Goal: Find specific page/section

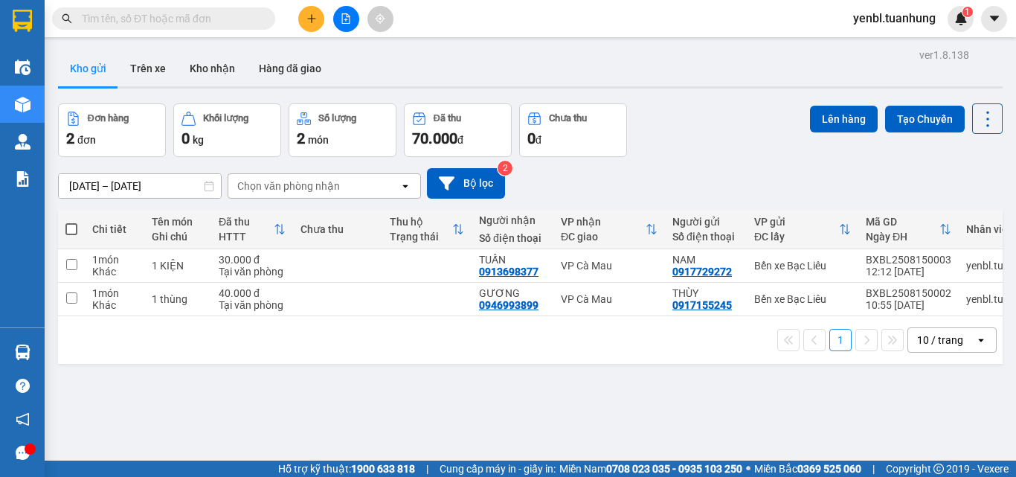
click at [211, 25] on input "text" at bounding box center [170, 18] width 176 height 16
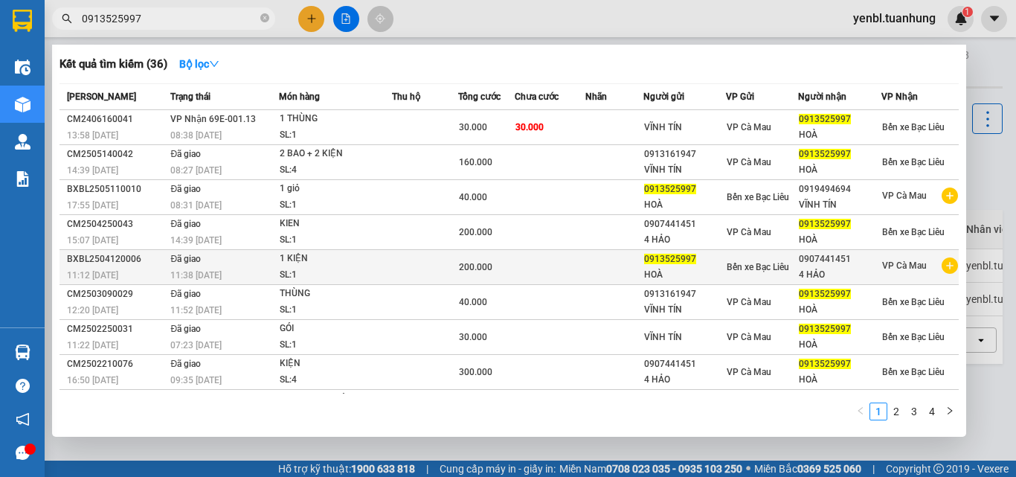
scroll to position [66, 0]
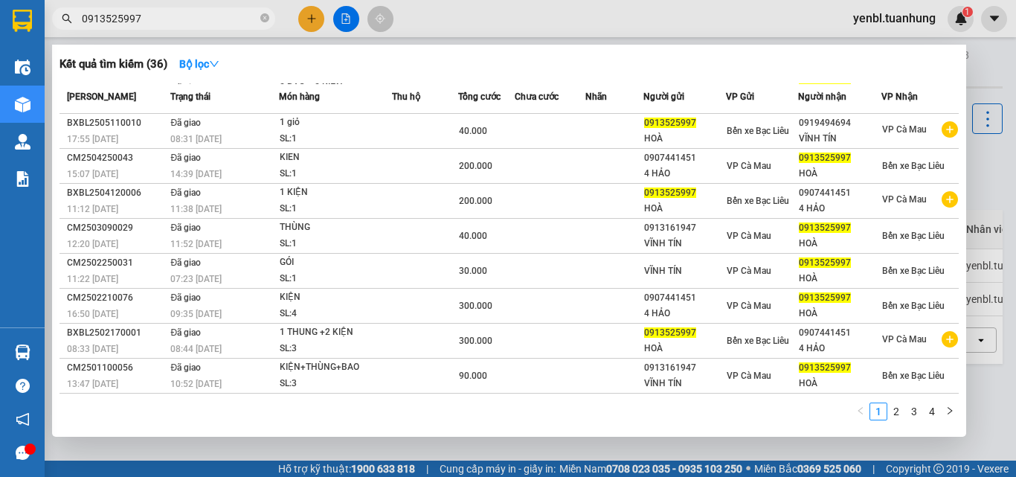
type input "0913525997"
click at [981, 71] on div at bounding box center [508, 238] width 1016 height 477
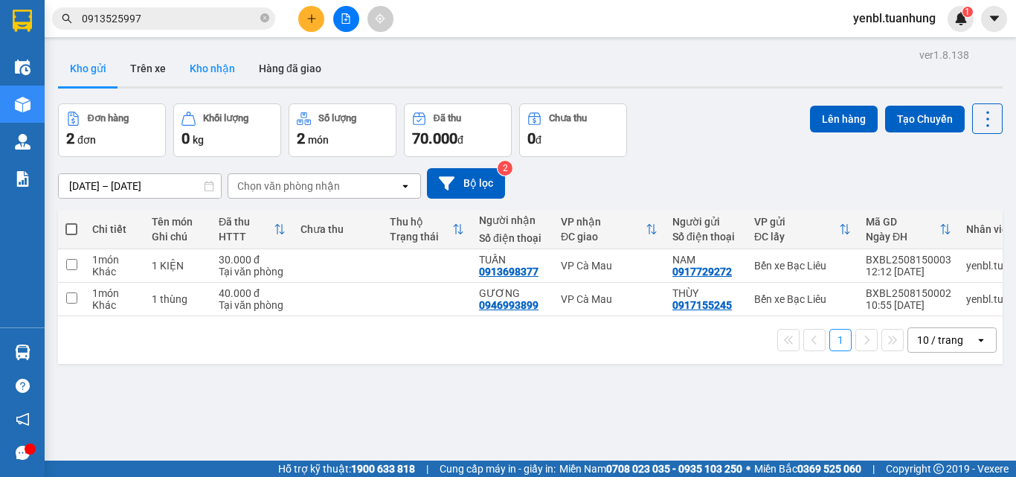
click at [199, 70] on button "Kho nhận" at bounding box center [212, 69] width 69 height 36
